Goal: Communication & Community: Ask a question

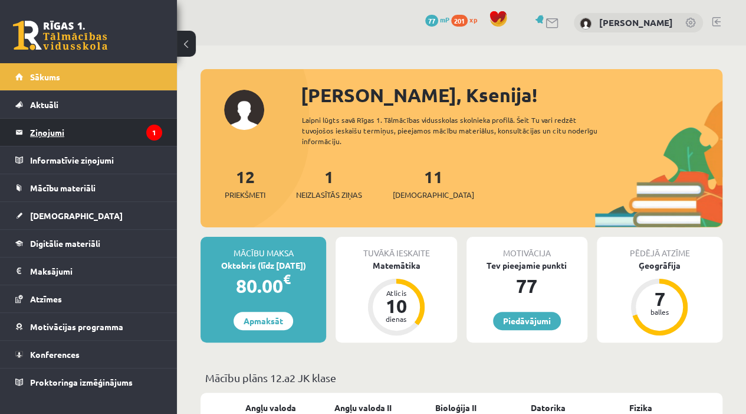
click at [130, 133] on legend "Ziņojumi 1" at bounding box center [96, 132] width 132 height 27
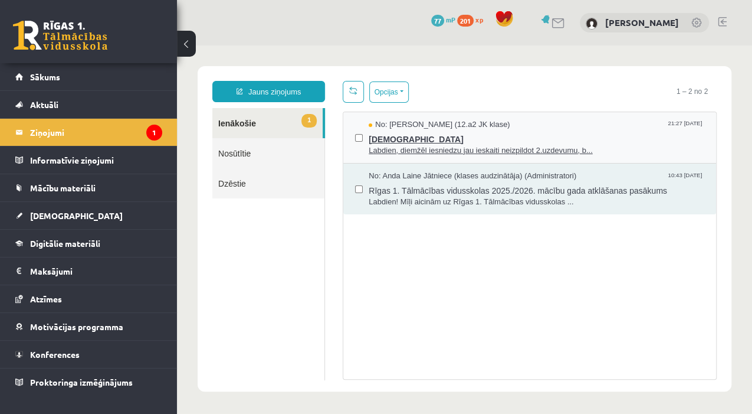
click at [396, 142] on span "[DEMOGRAPHIC_DATA]" at bounding box center [537, 137] width 336 height 15
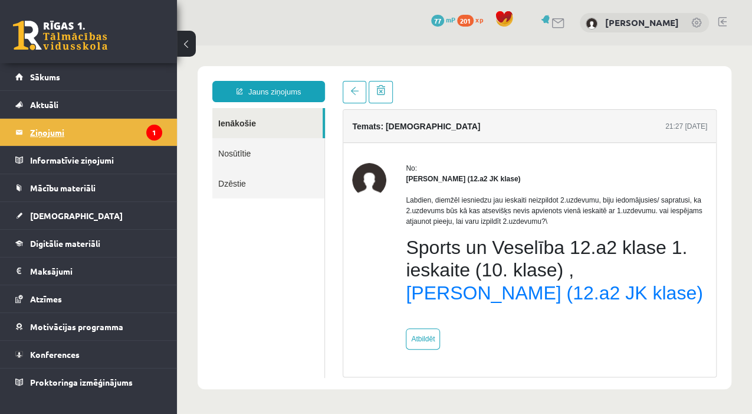
click at [112, 124] on legend "Ziņojumi 1" at bounding box center [96, 132] width 132 height 27
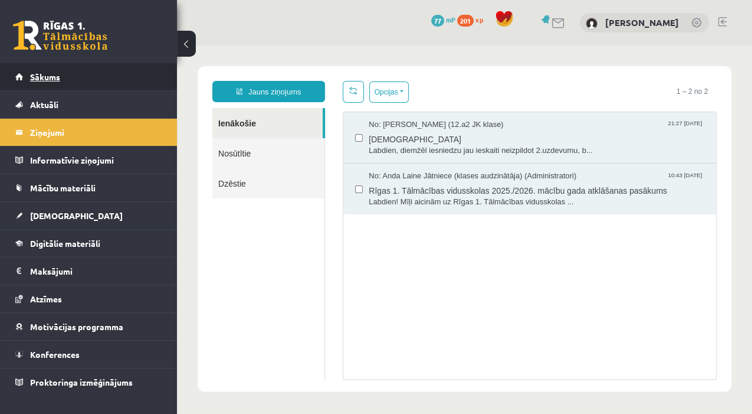
click at [109, 86] on link "Sākums" at bounding box center [88, 76] width 147 height 27
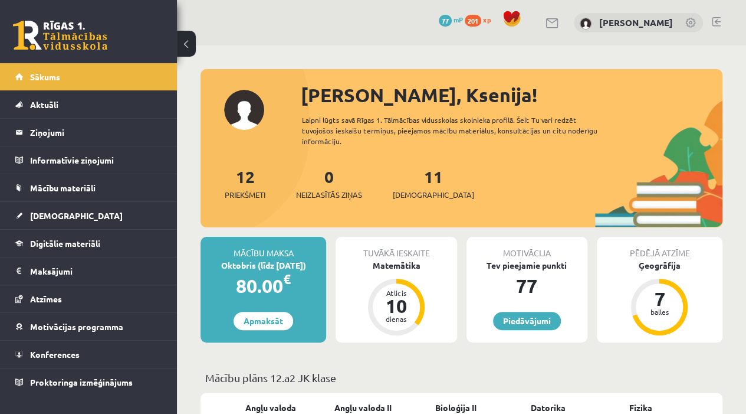
click at [716, 21] on link at bounding box center [716, 21] width 9 height 9
